Goal: Obtain resource: Obtain resource

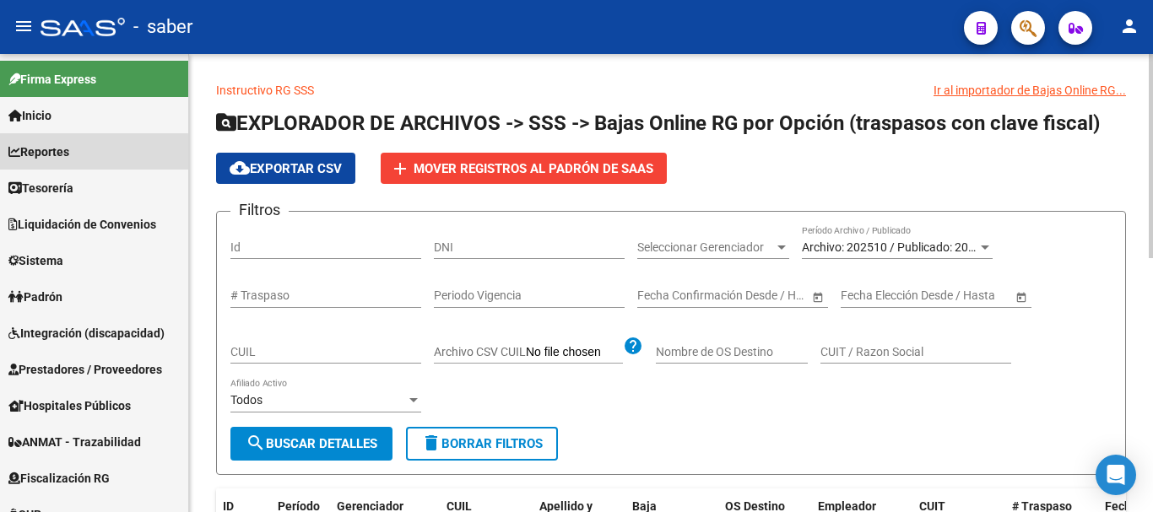
drag, startPoint x: 48, startPoint y: 155, endPoint x: 551, endPoint y: 284, distance: 519.2
click at [50, 156] on span "Reportes" at bounding box center [38, 152] width 61 height 19
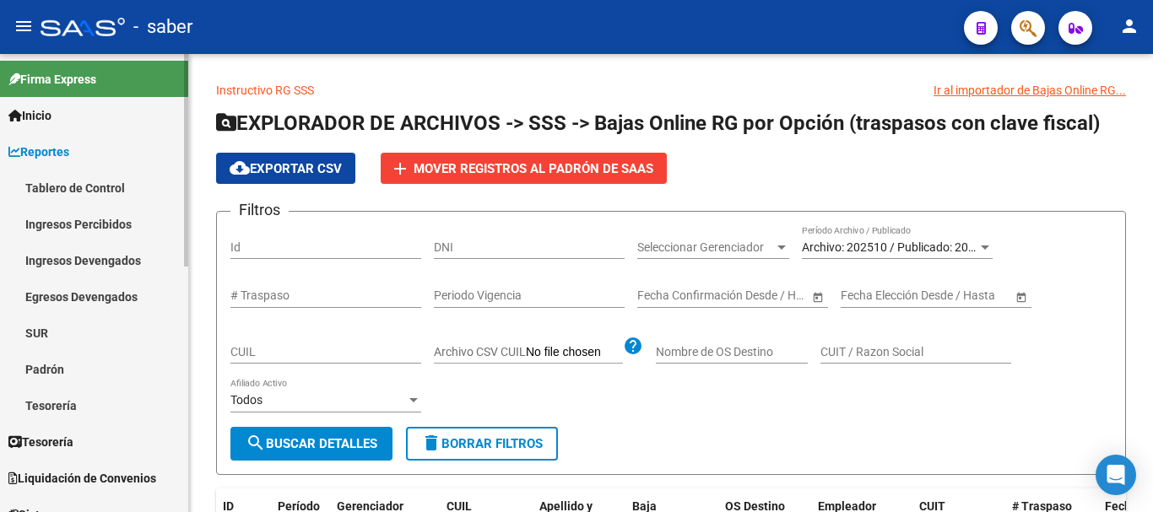
click at [92, 180] on link "Tablero de Control" at bounding box center [94, 188] width 188 height 36
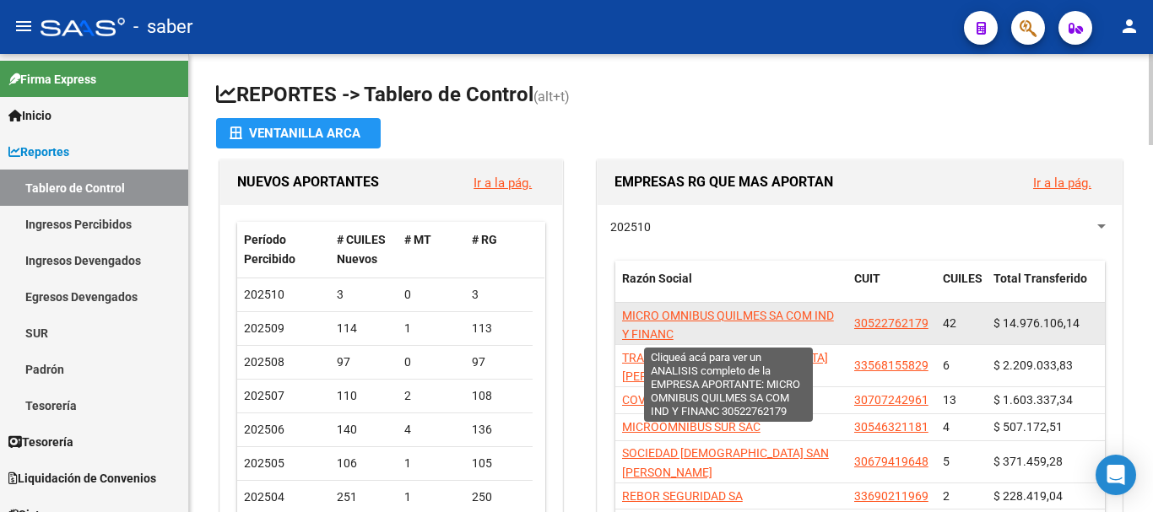
click at [707, 316] on span "MICRO OMNIBUS QUILMES SA COM IND Y FINANC" at bounding box center [728, 325] width 212 height 33
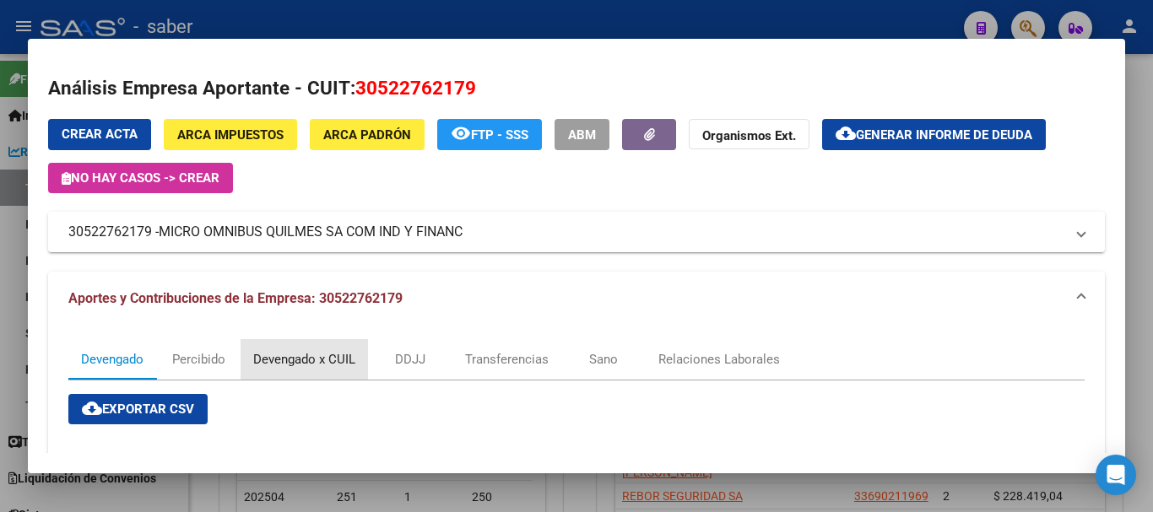
click at [316, 361] on div "Devengado x CUIL" at bounding box center [304, 359] width 102 height 19
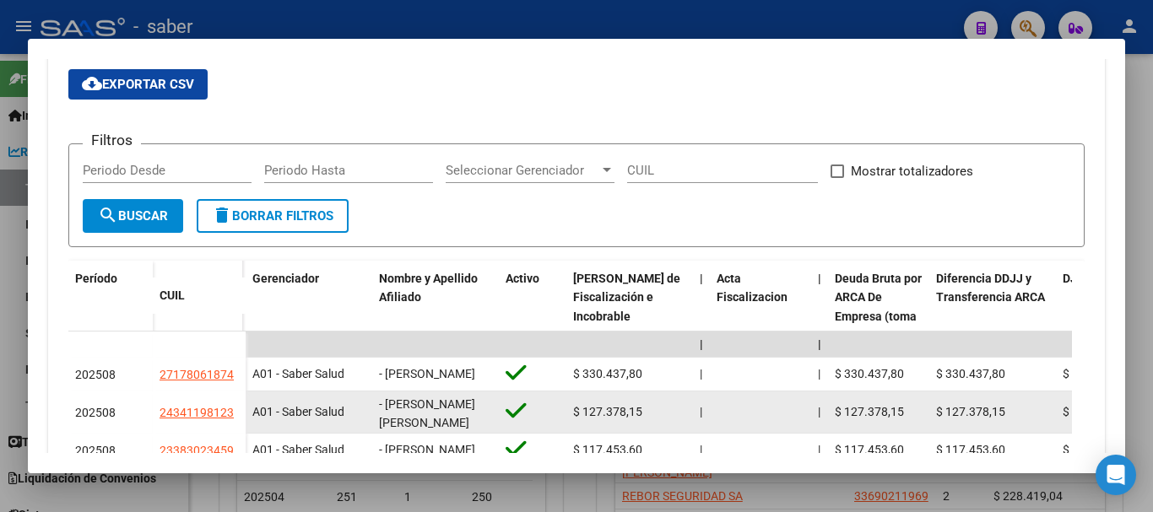
scroll to position [422, 0]
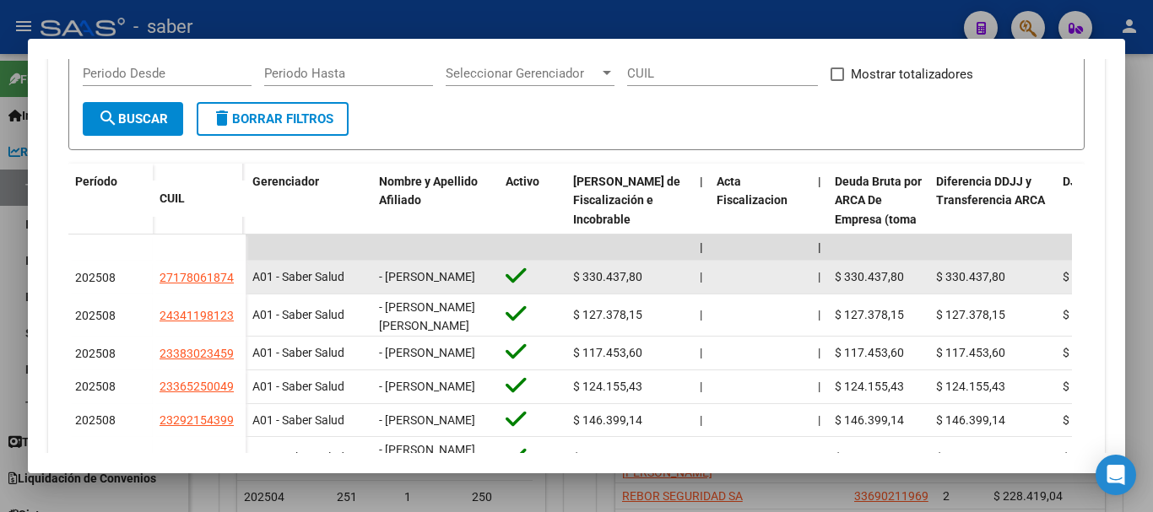
drag, startPoint x: 160, startPoint y: 281, endPoint x: 255, endPoint y: 295, distance: 96.5
copy span "27178061874"
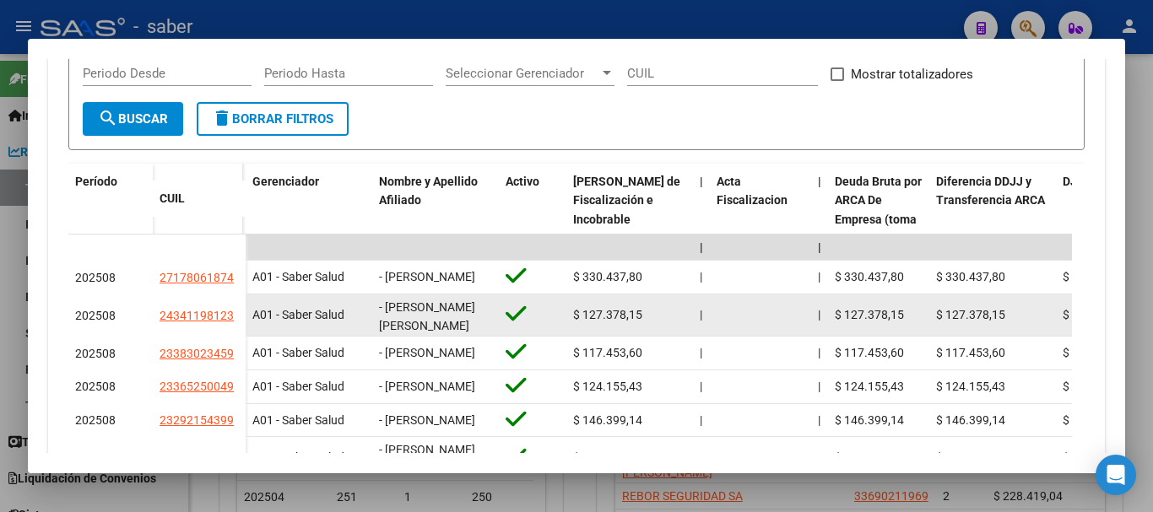
drag, startPoint x: 160, startPoint y: 323, endPoint x: 260, endPoint y: 326, distance: 99.6
copy datatable-body-row "24341198123 A"
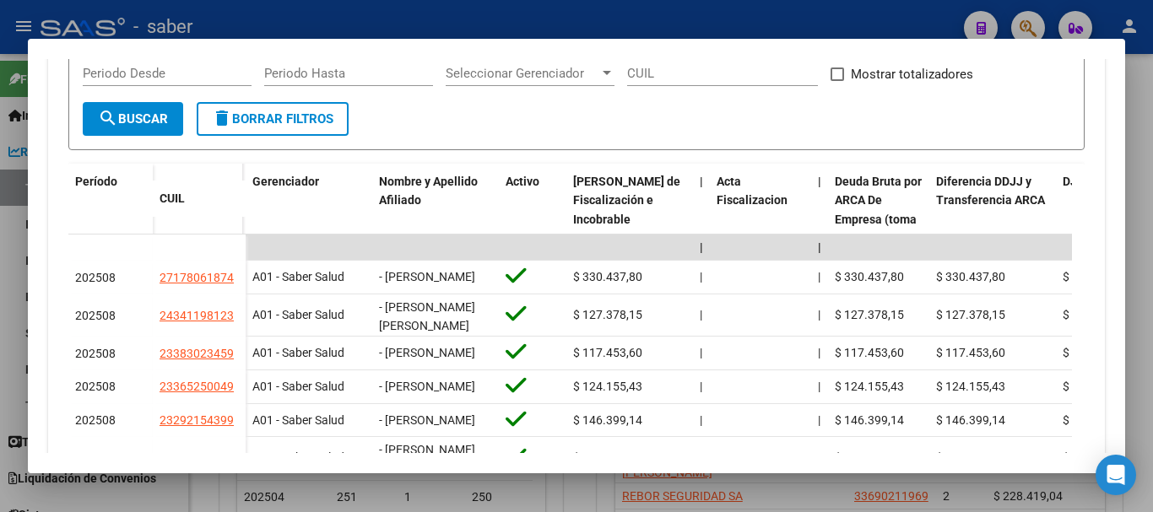
drag, startPoint x: 0, startPoint y: 235, endPoint x: 0, endPoint y: 244, distance: 9.3
click at [0, 244] on div at bounding box center [576, 256] width 1153 height 512
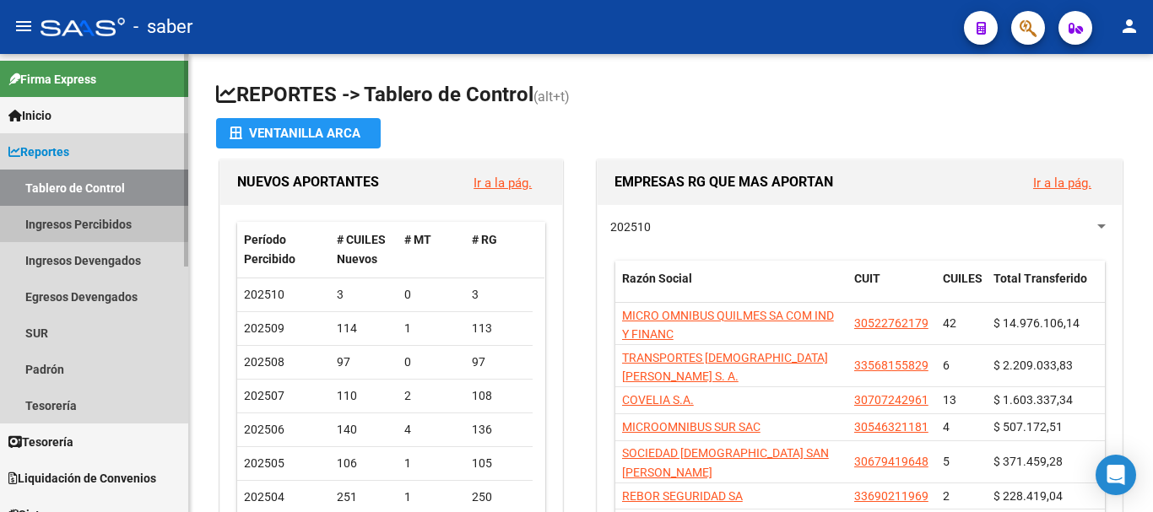
click at [82, 222] on link "Ingresos Percibidos" at bounding box center [94, 224] width 188 height 36
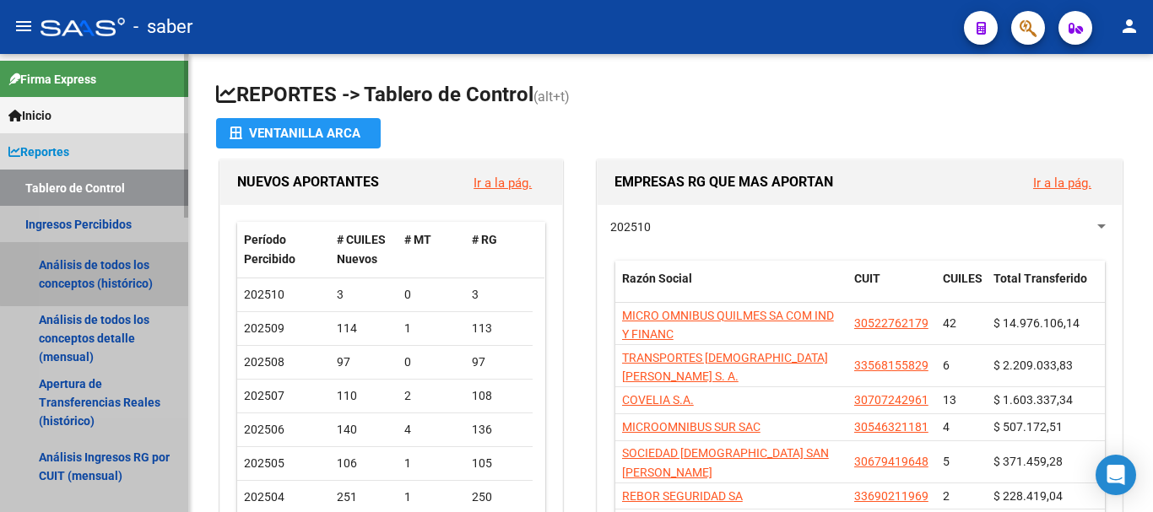
click at [106, 273] on link "Análisis de todos los conceptos (histórico)" at bounding box center [94, 274] width 188 height 64
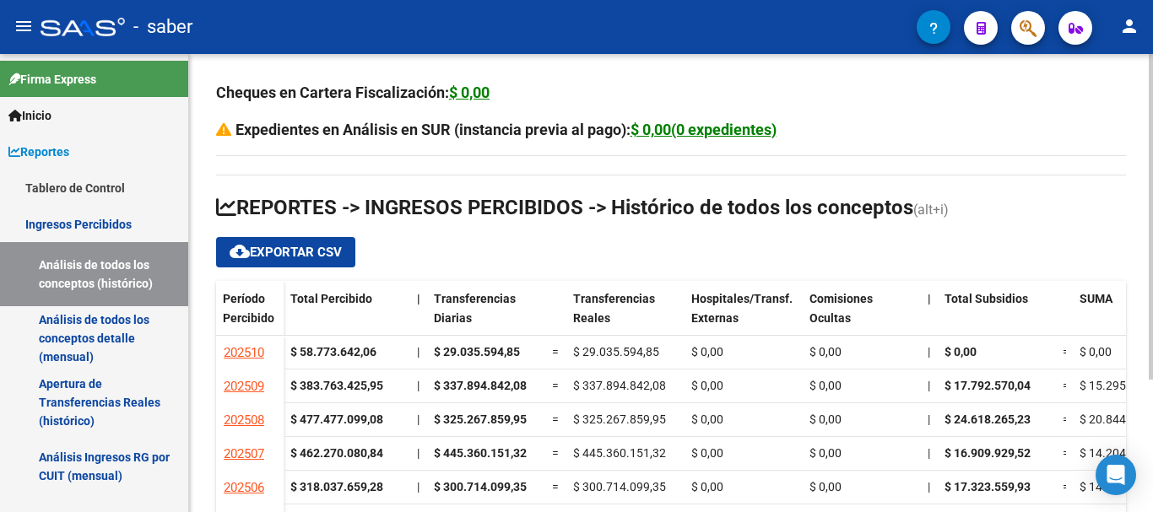
click at [260, 251] on span "cloud_download Exportar CSV" at bounding box center [286, 252] width 112 height 15
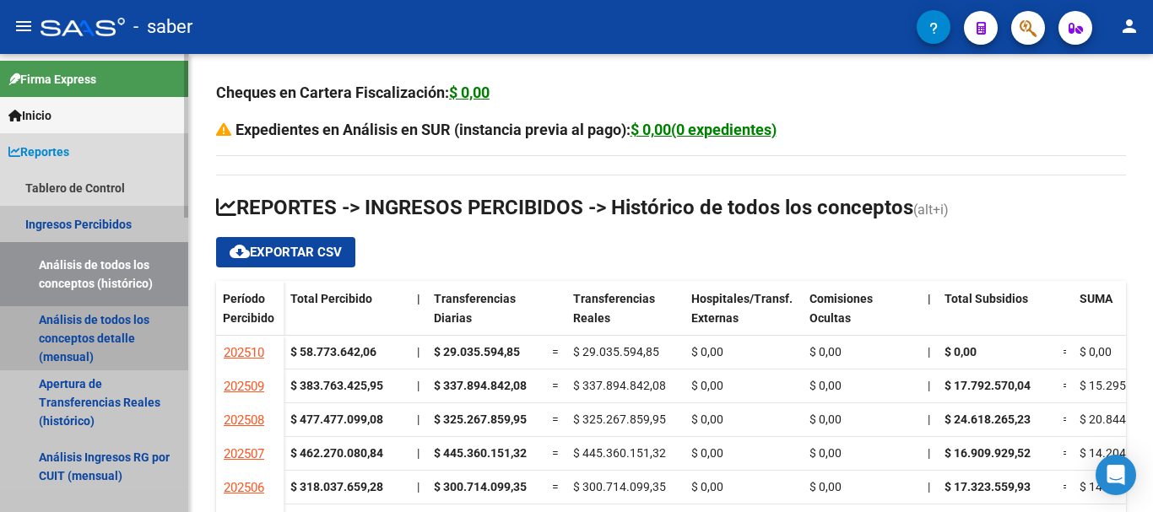
click at [37, 322] on link "Análisis de todos los conceptos detalle (mensual)" at bounding box center [94, 338] width 188 height 64
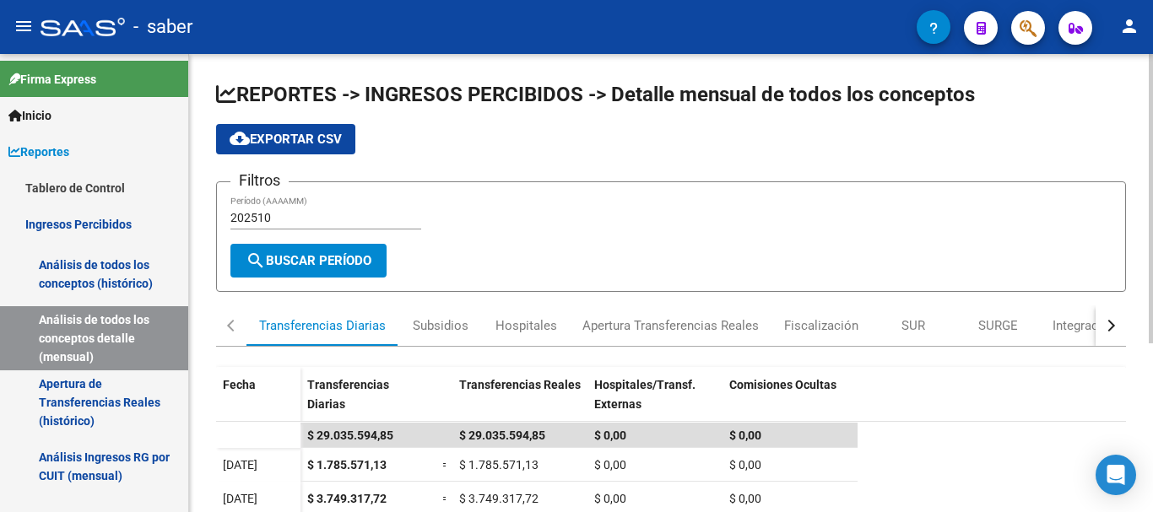
click at [280, 216] on input "202510" at bounding box center [325, 218] width 191 height 14
type input "202509"
click at [304, 142] on span "cloud_download Exportar CSV" at bounding box center [286, 139] width 112 height 15
click at [51, 401] on link "Apertura de Transferencias Reales (histórico)" at bounding box center [94, 403] width 188 height 64
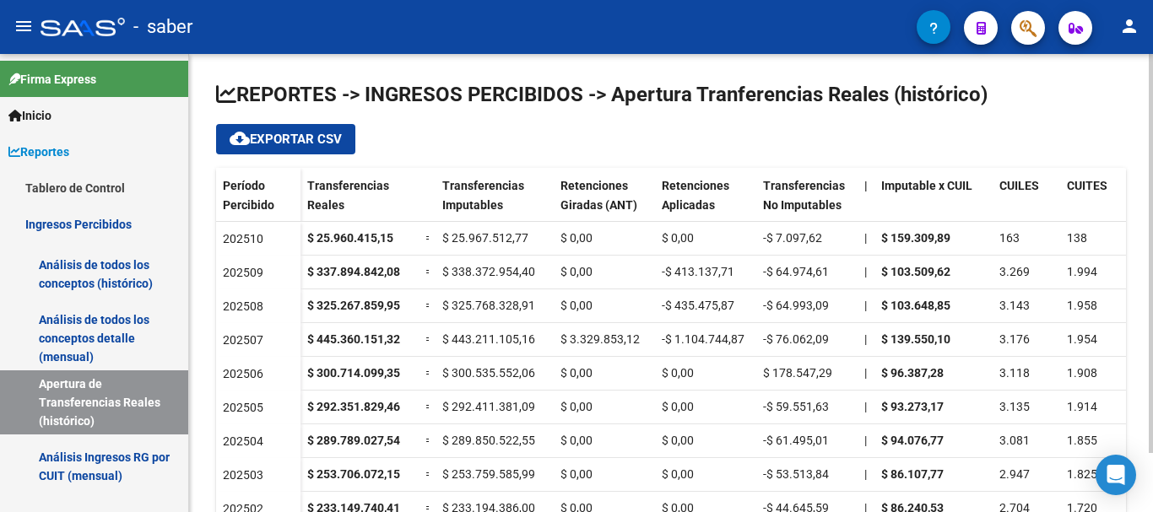
click at [255, 140] on span "cloud_download Exportar CSV" at bounding box center [286, 139] width 112 height 15
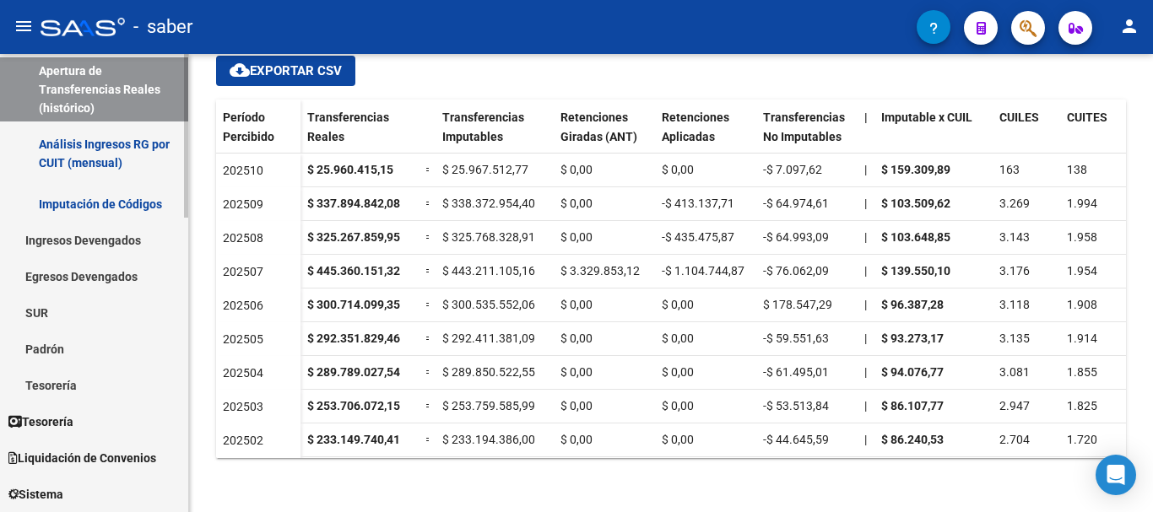
scroll to position [338, 0]
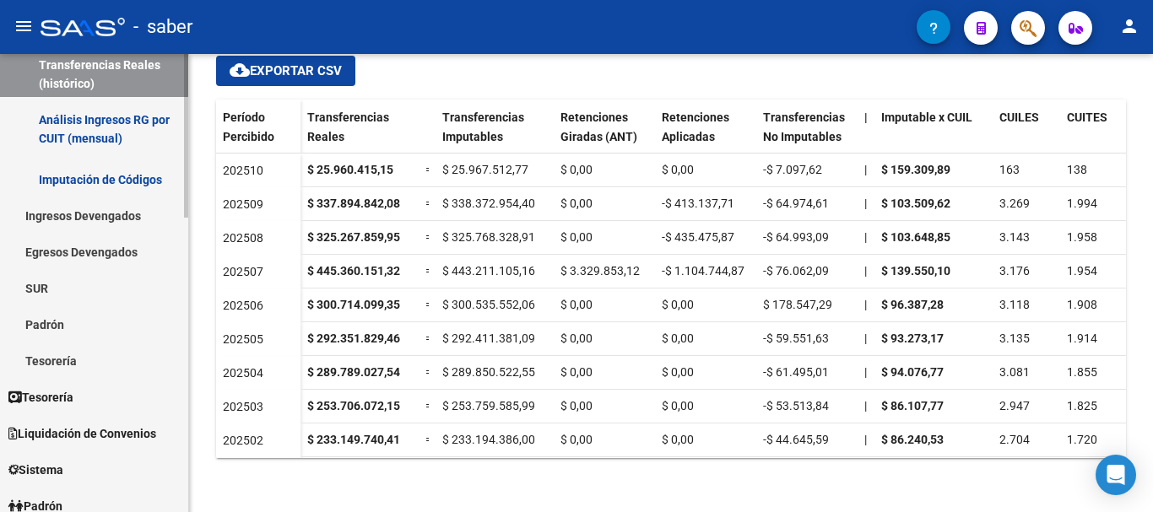
click at [92, 119] on link "Análisis Ingresos RG por CUIT (mensual)" at bounding box center [94, 129] width 188 height 64
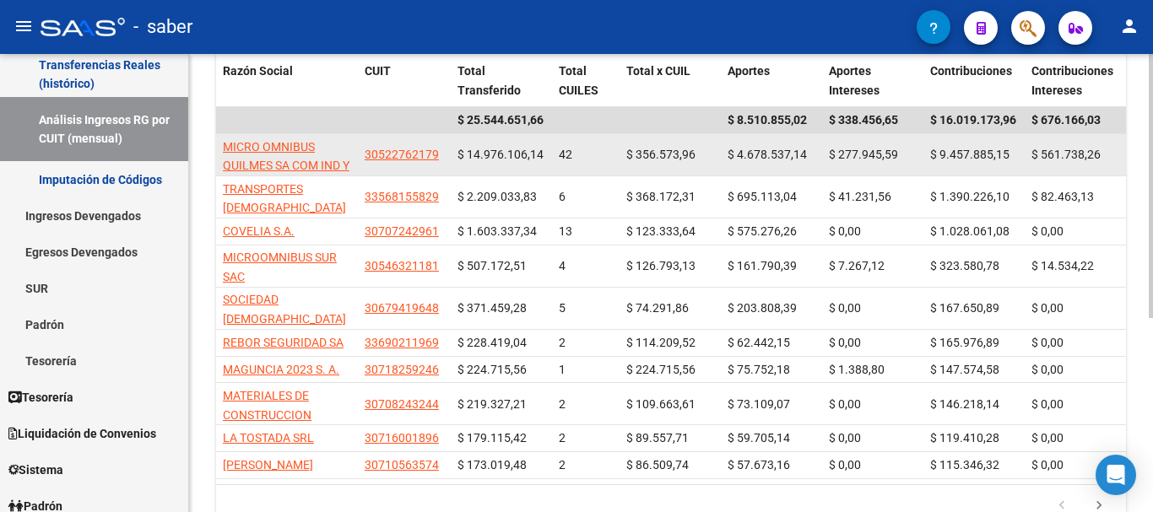
scroll to position [253, 0]
drag, startPoint x: 462, startPoint y: 149, endPoint x: 515, endPoint y: 169, distance: 56.9
click at [573, 169] on div "MICRO OMNIBUS QUILMES SA COM IND Y FINANC 30522762179 $ 14.976.106,14 42 $ 356.…" at bounding box center [671, 154] width 910 height 42
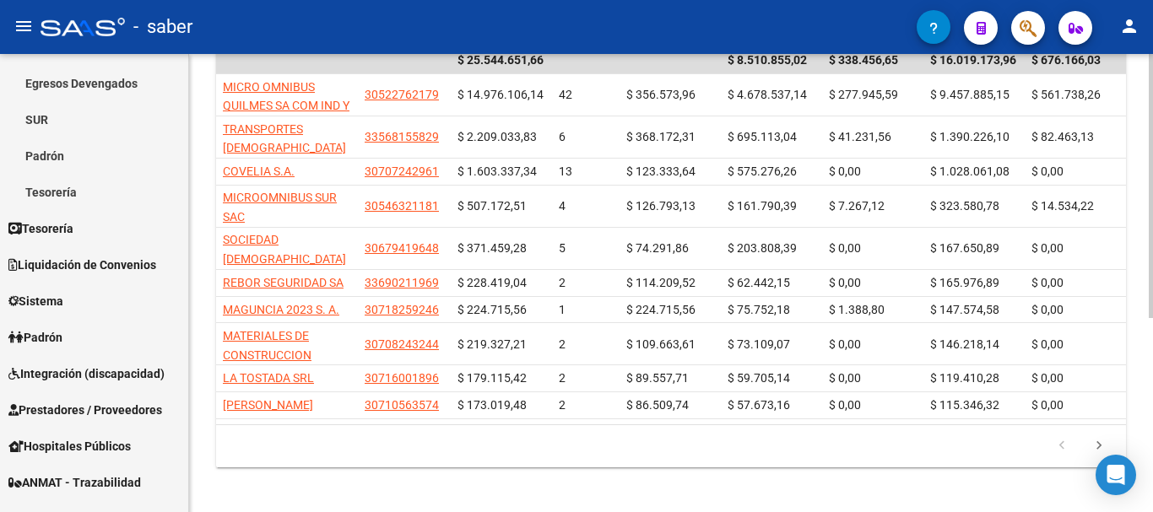
scroll to position [338, 0]
